Goal: Unclear

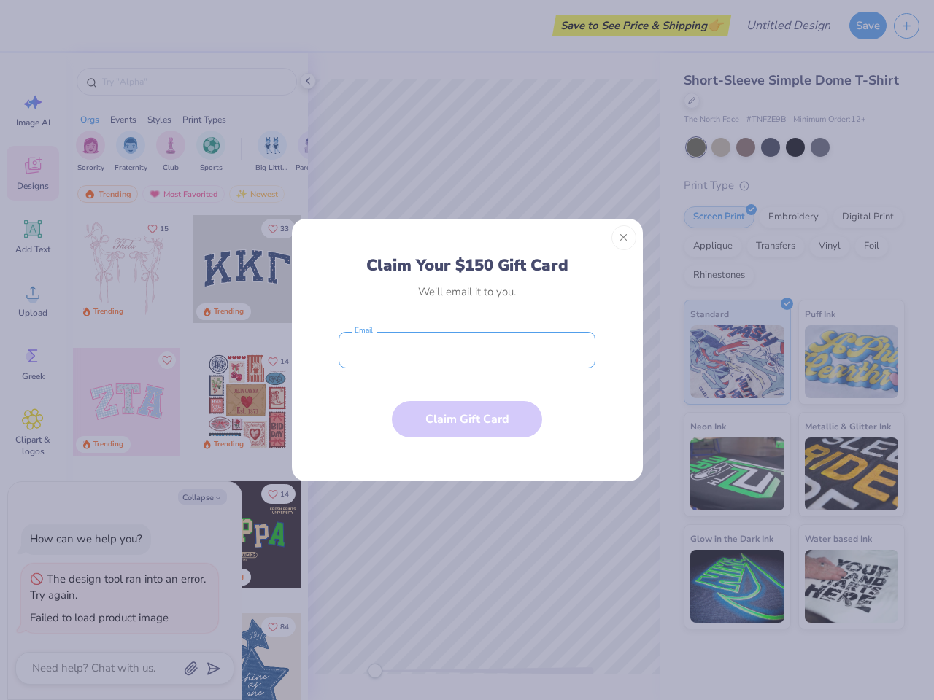
type textarea "x"
click at [467, 350] on input "email" at bounding box center [467, 350] width 257 height 36
click at [624, 238] on button "Close" at bounding box center [623, 237] width 25 height 25
